Goal: Information Seeking & Learning: Learn about a topic

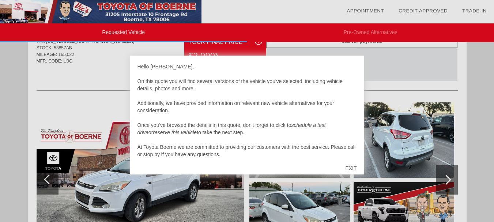
scroll to position [37, 0]
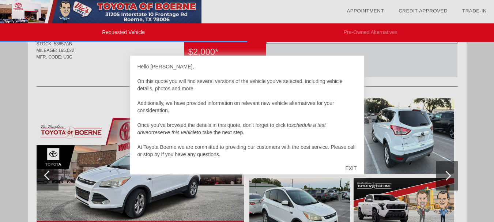
click at [354, 168] on div "EXIT" at bounding box center [351, 168] width 26 height 22
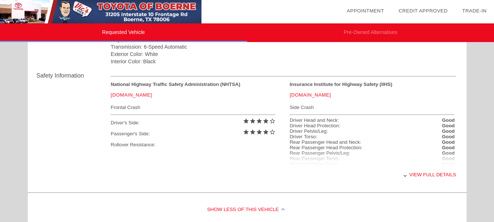
scroll to position [293, 0]
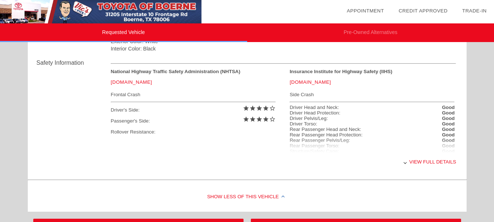
click at [431, 160] on div "View full details" at bounding box center [284, 162] width 346 height 18
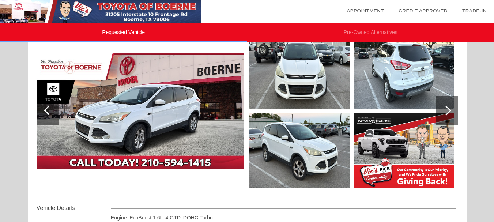
scroll to position [73, 0]
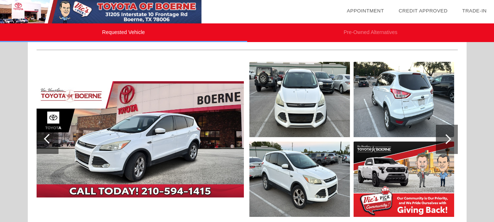
click at [448, 139] on div at bounding box center [447, 139] width 10 height 10
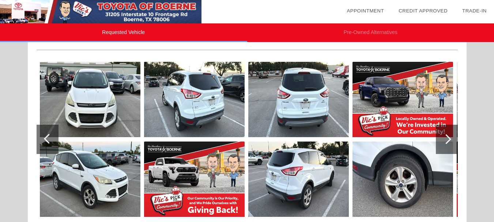
click at [448, 139] on div at bounding box center [447, 139] width 10 height 10
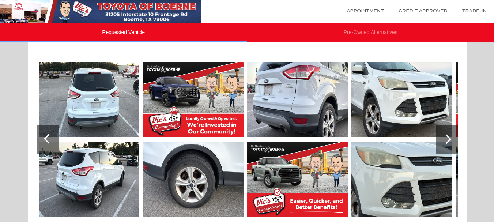
click at [448, 139] on div at bounding box center [447, 139] width 10 height 10
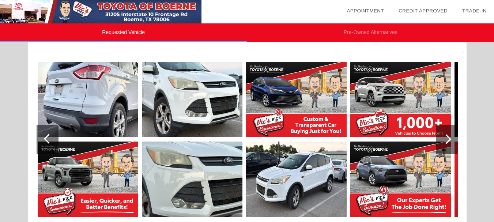
click at [448, 139] on div at bounding box center [447, 139] width 10 height 10
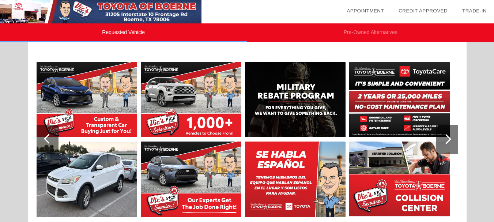
click at [448, 139] on div at bounding box center [447, 139] width 10 height 10
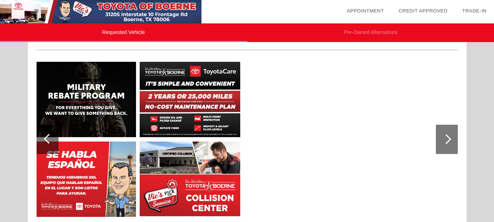
click at [48, 139] on div at bounding box center [49, 139] width 10 height 10
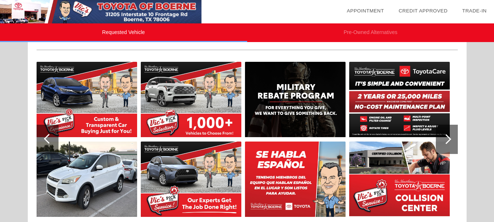
click at [48, 139] on div at bounding box center [49, 139] width 10 height 10
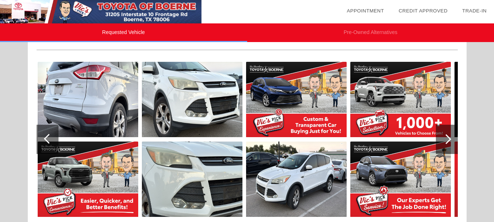
click at [48, 139] on div at bounding box center [49, 139] width 10 height 10
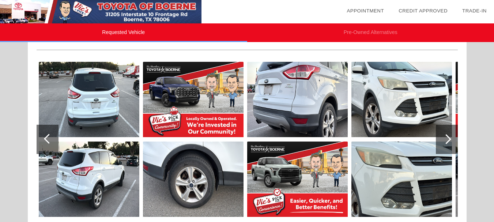
click at [48, 139] on div at bounding box center [49, 139] width 10 height 10
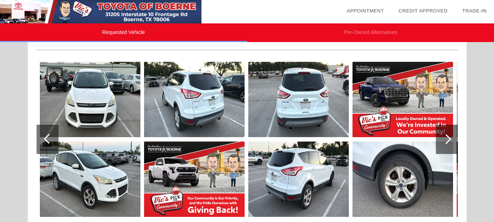
click at [48, 139] on div at bounding box center [49, 139] width 10 height 10
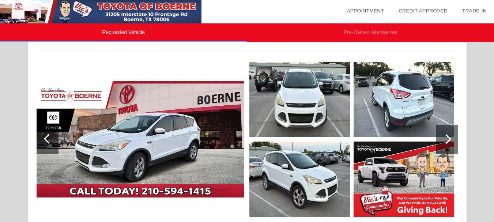
click at [48, 139] on div at bounding box center [49, 139] width 10 height 10
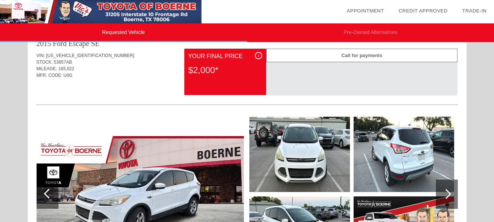
scroll to position [0, 0]
